Goal: Find specific page/section: Find specific page/section

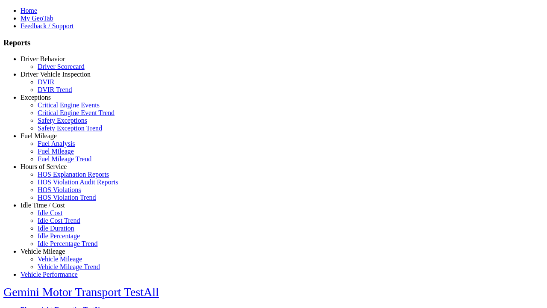
click at [49, 101] on link "Exceptions" at bounding box center [36, 97] width 30 height 7
click at [56, 109] on link "Critical Engine Events" at bounding box center [69, 104] width 62 height 7
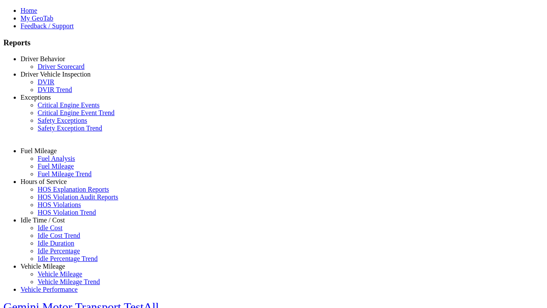
select select "**********"
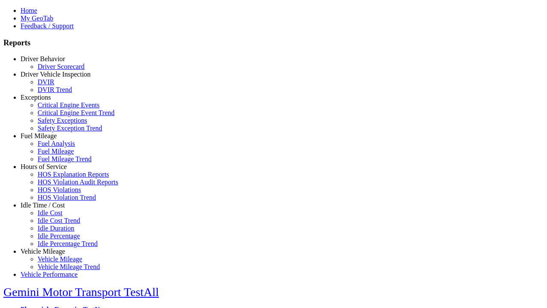
type input "**********"
